Goal: Book appointment/travel/reservation

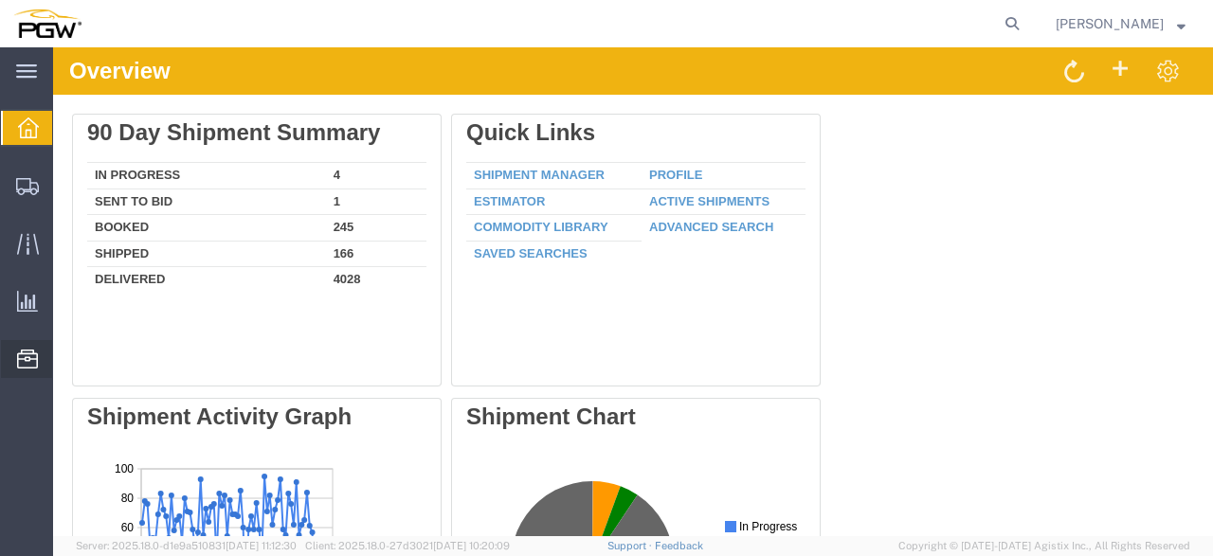
click at [65, 357] on span "Resources" at bounding box center [58, 359] width 13 height 38
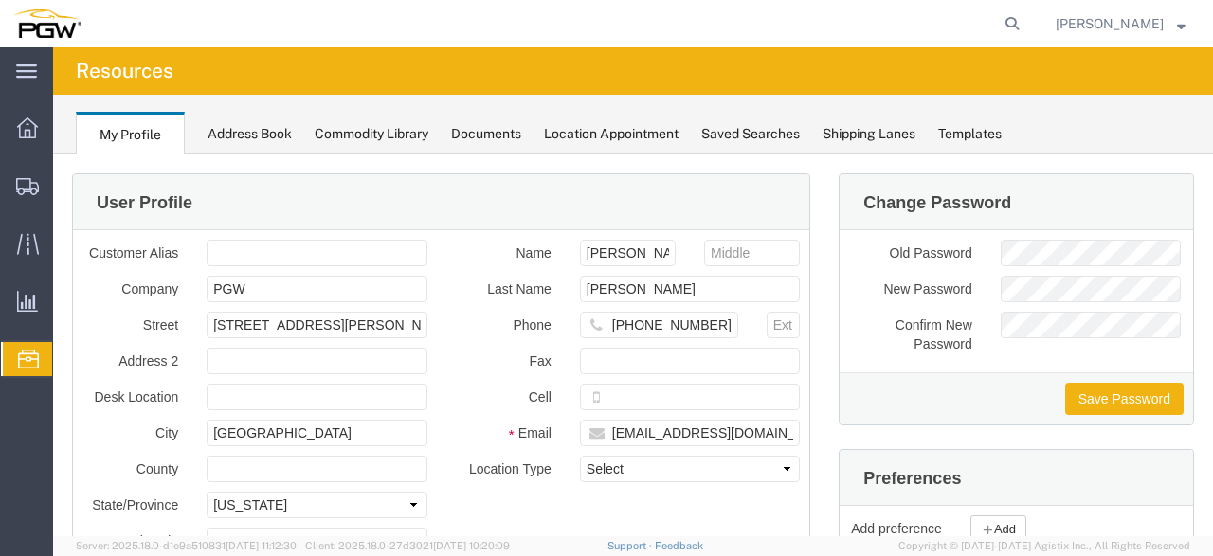
click at [0, 0] on span "Location Appointment" at bounding box center [0, 0] width 0 height 0
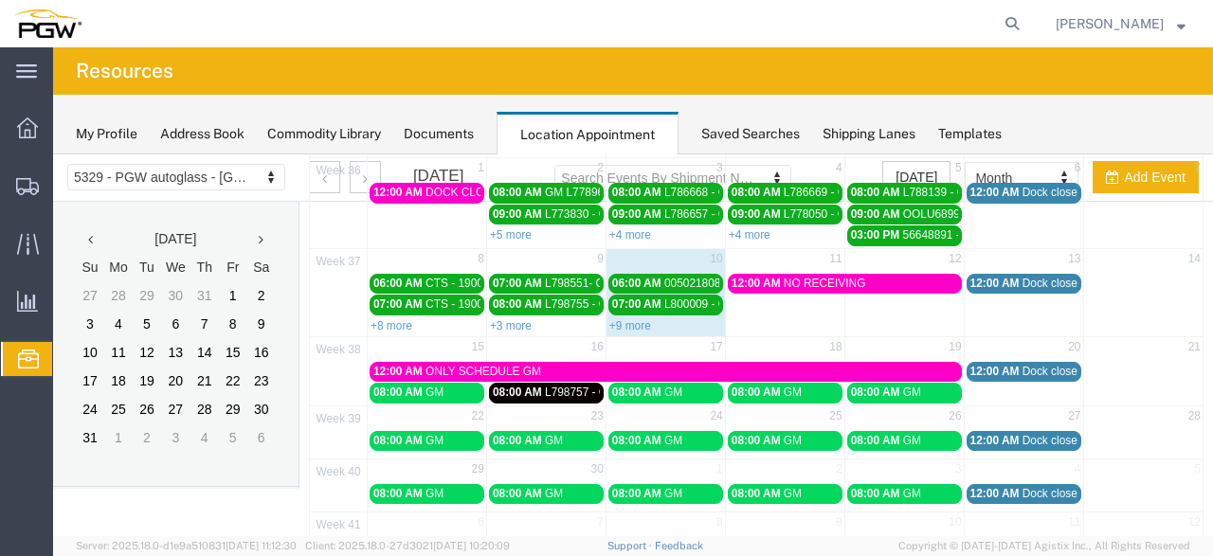
scroll to position [169, 0]
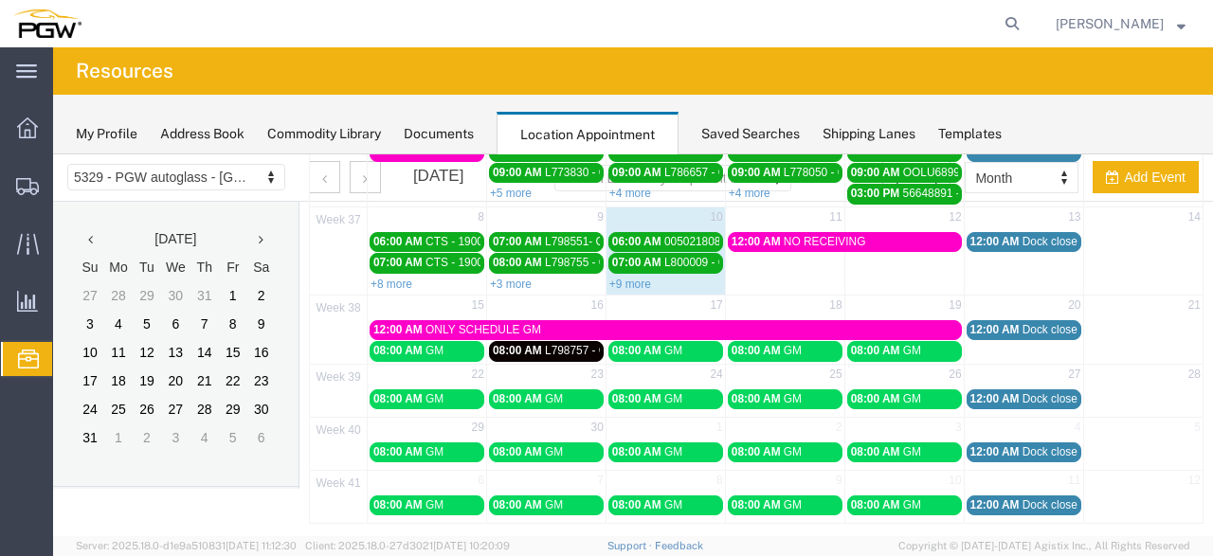
click at [592, 346] on span "L798757 - GM" at bounding box center [581, 350] width 72 height 13
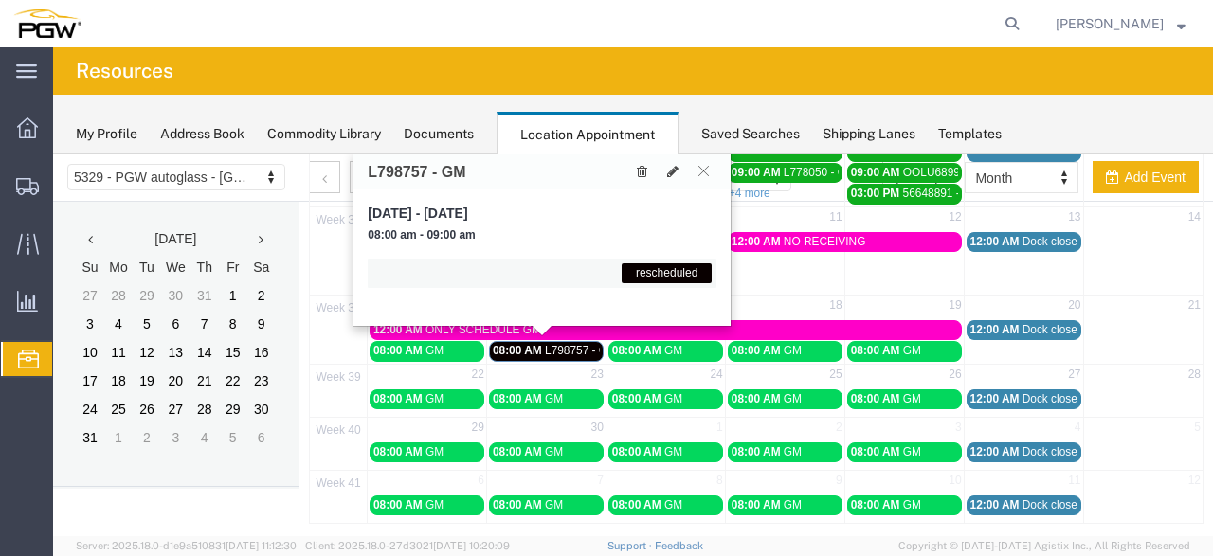
click at [759, 277] on td at bounding box center [784, 272] width 119 height 40
select select "1"
select select
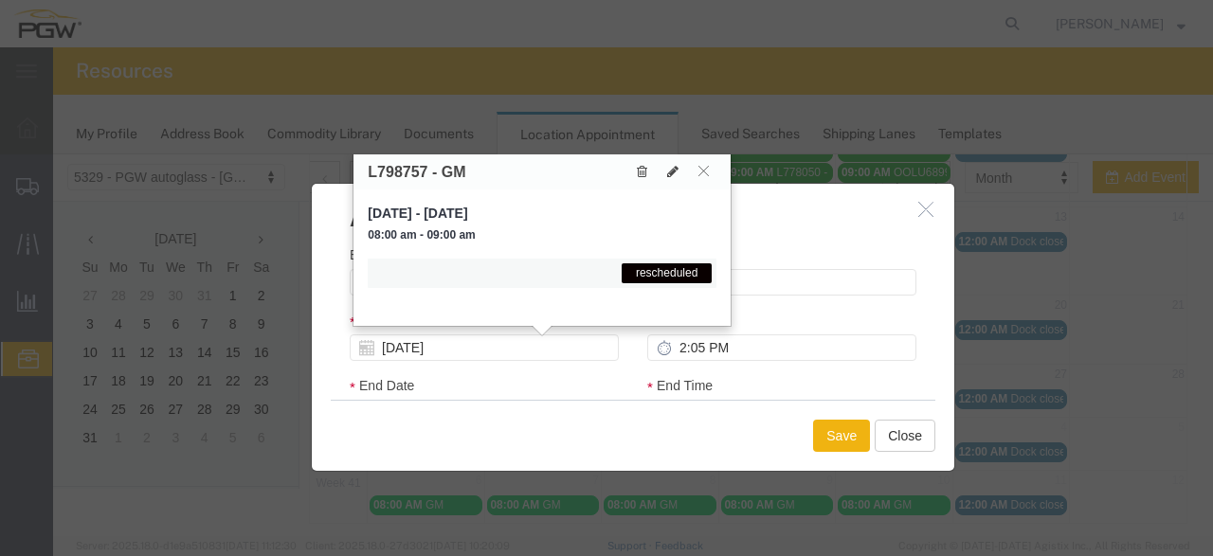
click at [920, 212] on icon "button" at bounding box center [925, 209] width 15 height 16
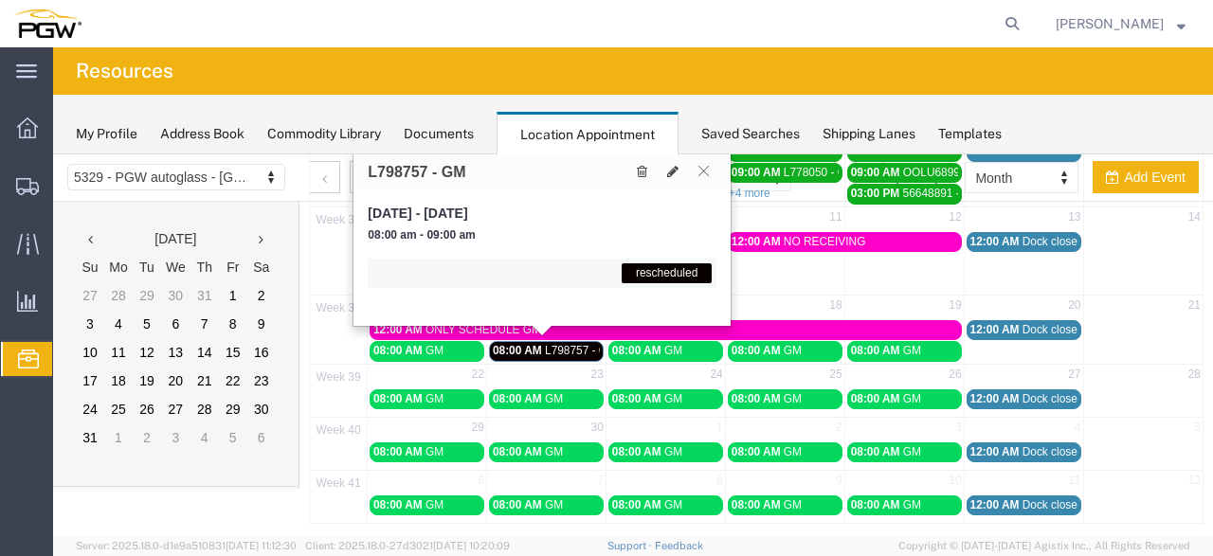
click at [709, 169] on icon at bounding box center [703, 170] width 10 height 11
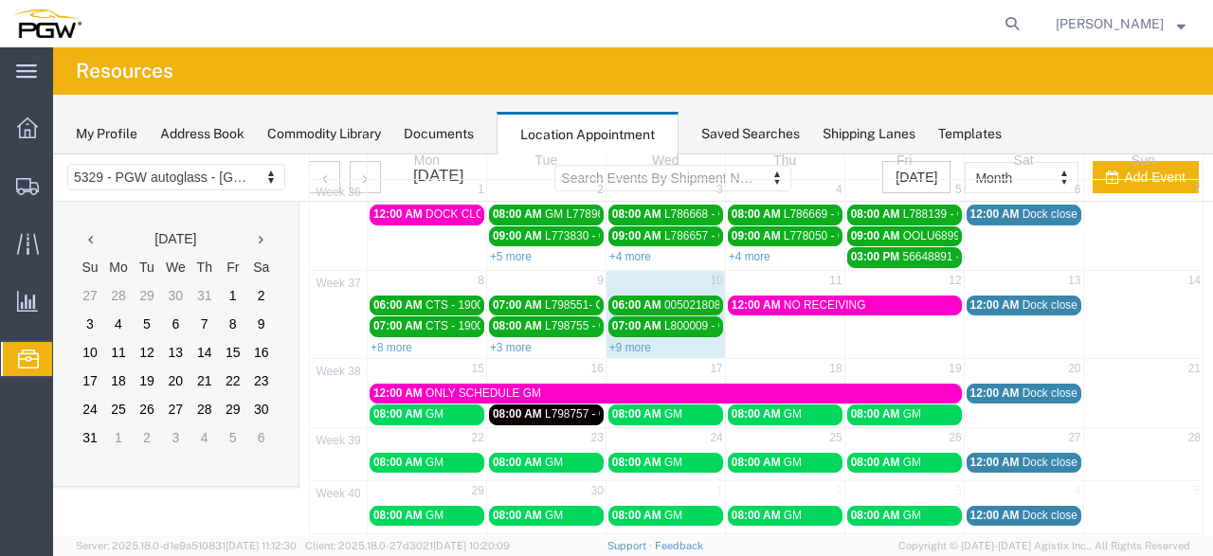
scroll to position [100, 0]
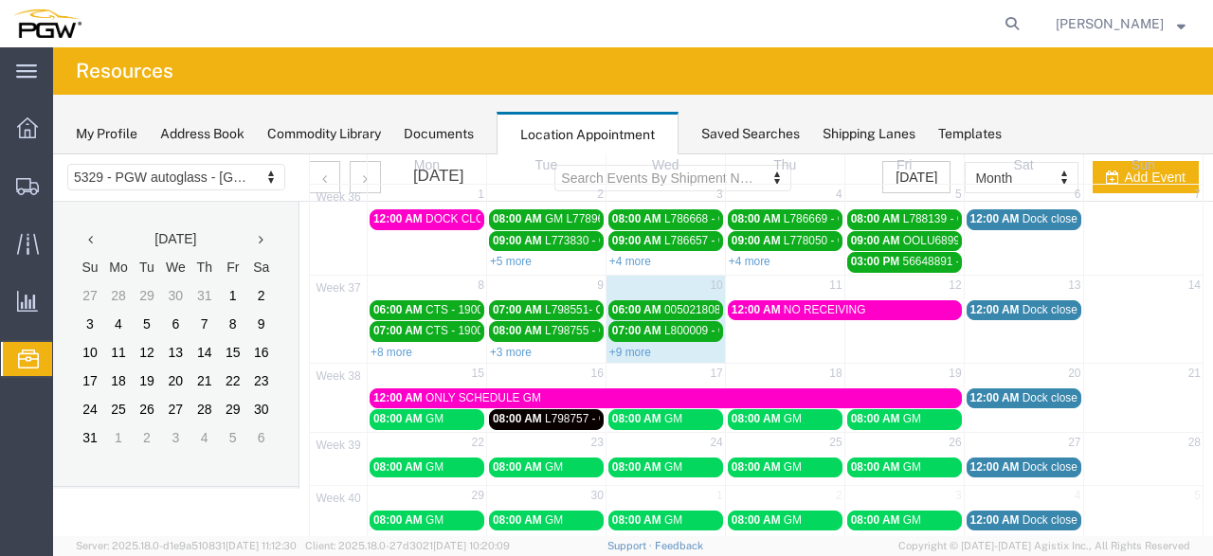
click at [592, 416] on span "L798757 - GM" at bounding box center [581, 418] width 72 height 13
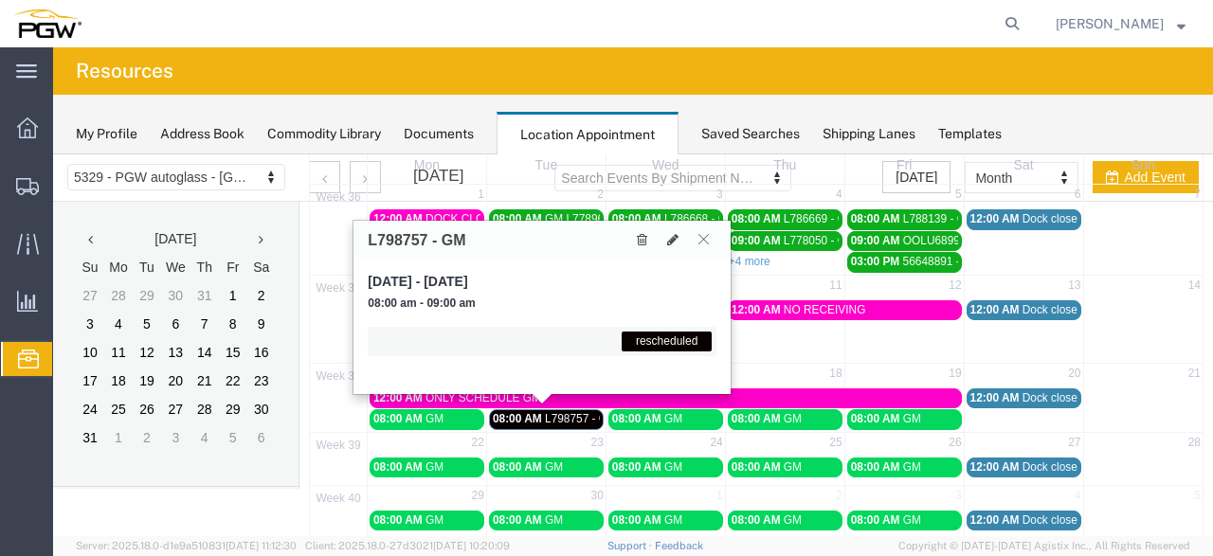
click at [706, 235] on icon at bounding box center [703, 238] width 10 height 11
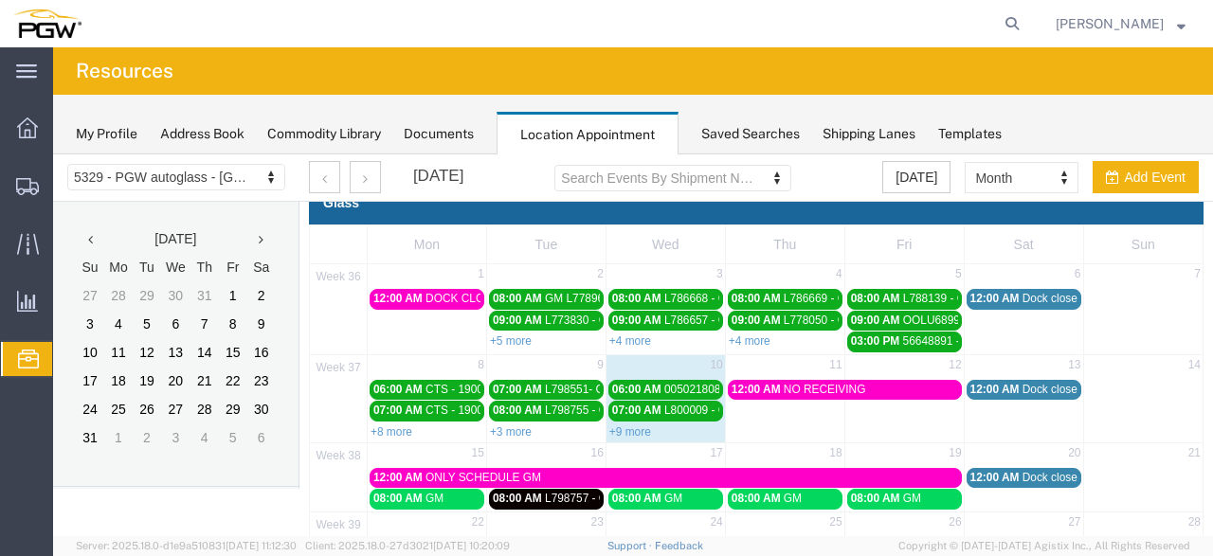
scroll to position [0, 0]
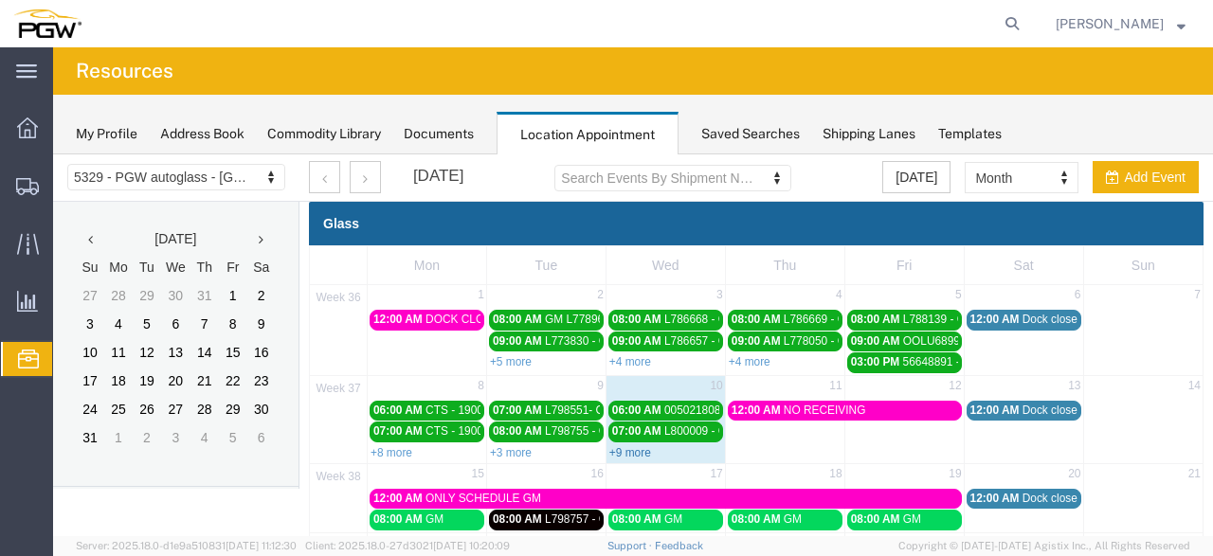
click at [626, 450] on link "+9 more" at bounding box center [630, 452] width 42 height 13
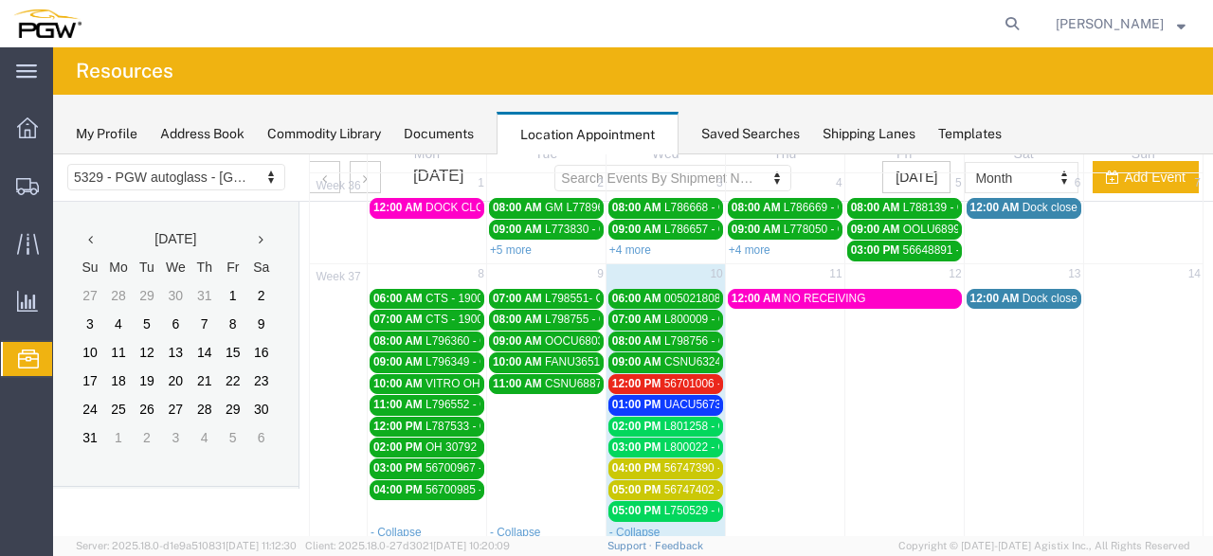
scroll to position [197, 0]
